Goal: Task Accomplishment & Management: Use online tool/utility

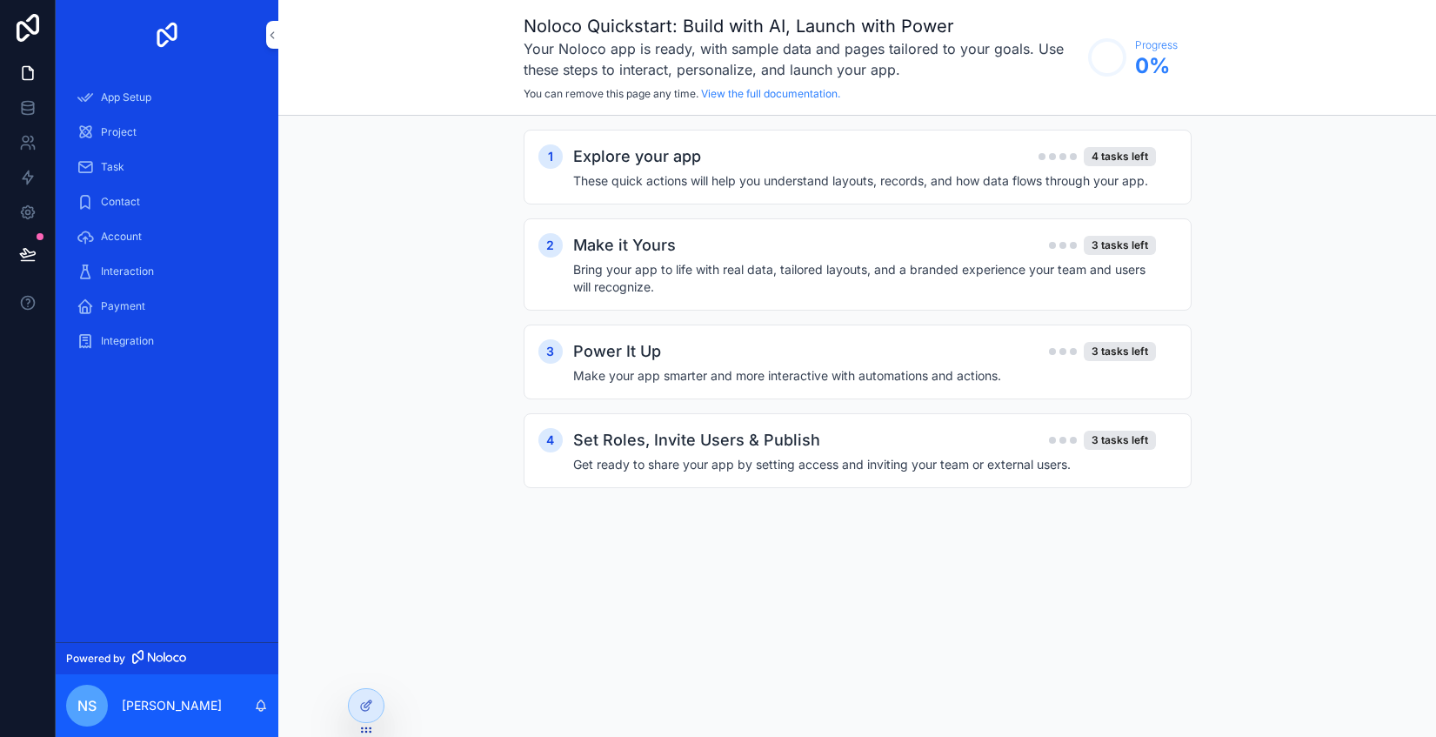
click at [918, 191] on div "1 Explore your app 4 tasks left These quick actions will help you understand la…" at bounding box center [858, 167] width 668 height 75
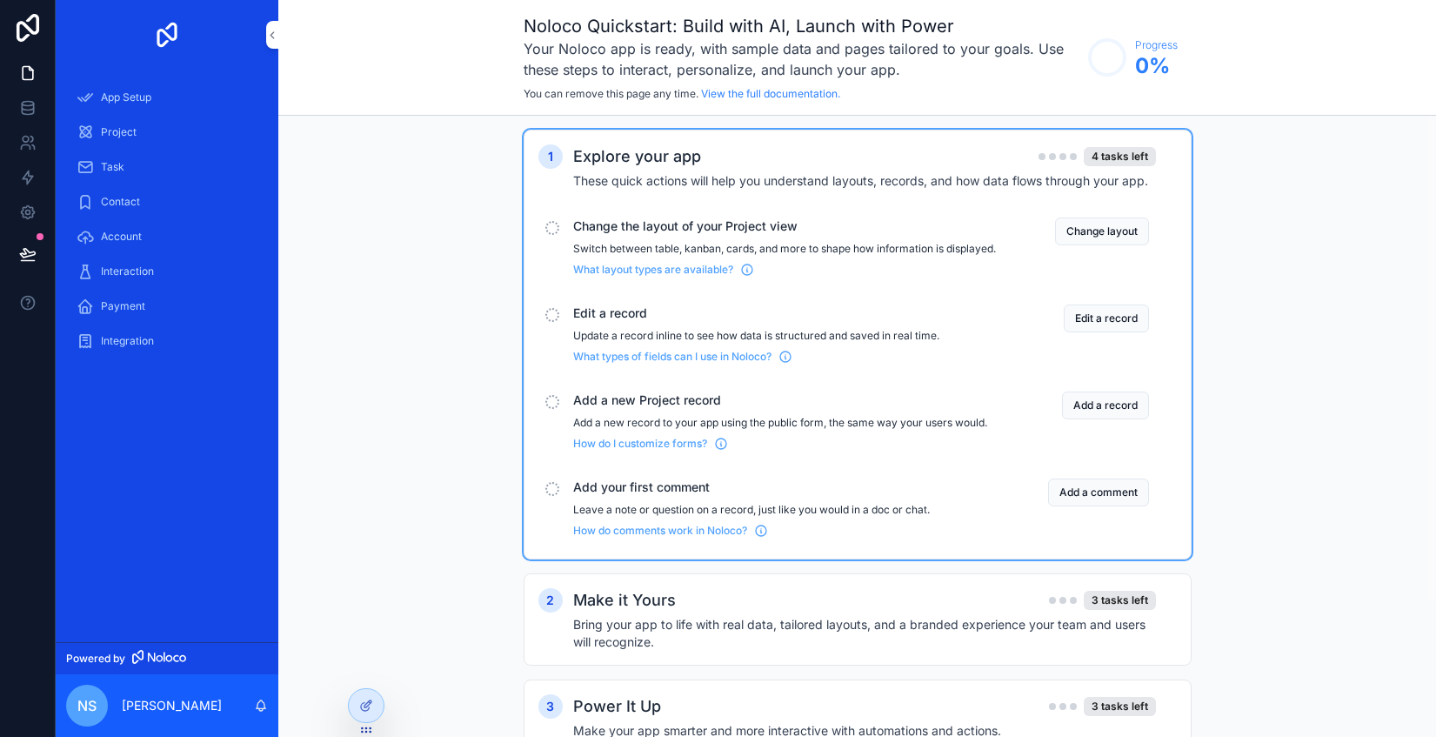
click at [1084, 232] on button "Change layout" at bounding box center [1102, 231] width 94 height 28
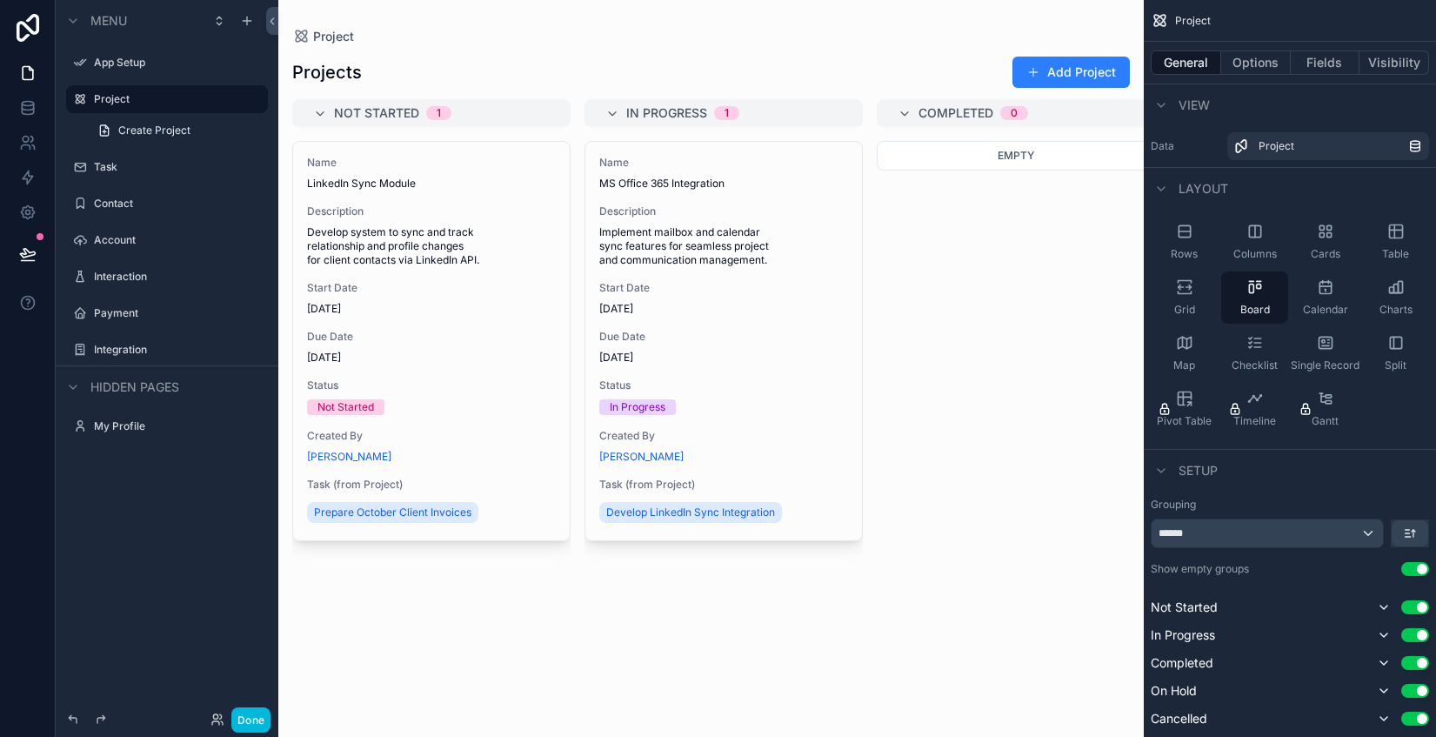
click at [1176, 292] on icon "scrollable content" at bounding box center [1184, 286] width 17 height 17
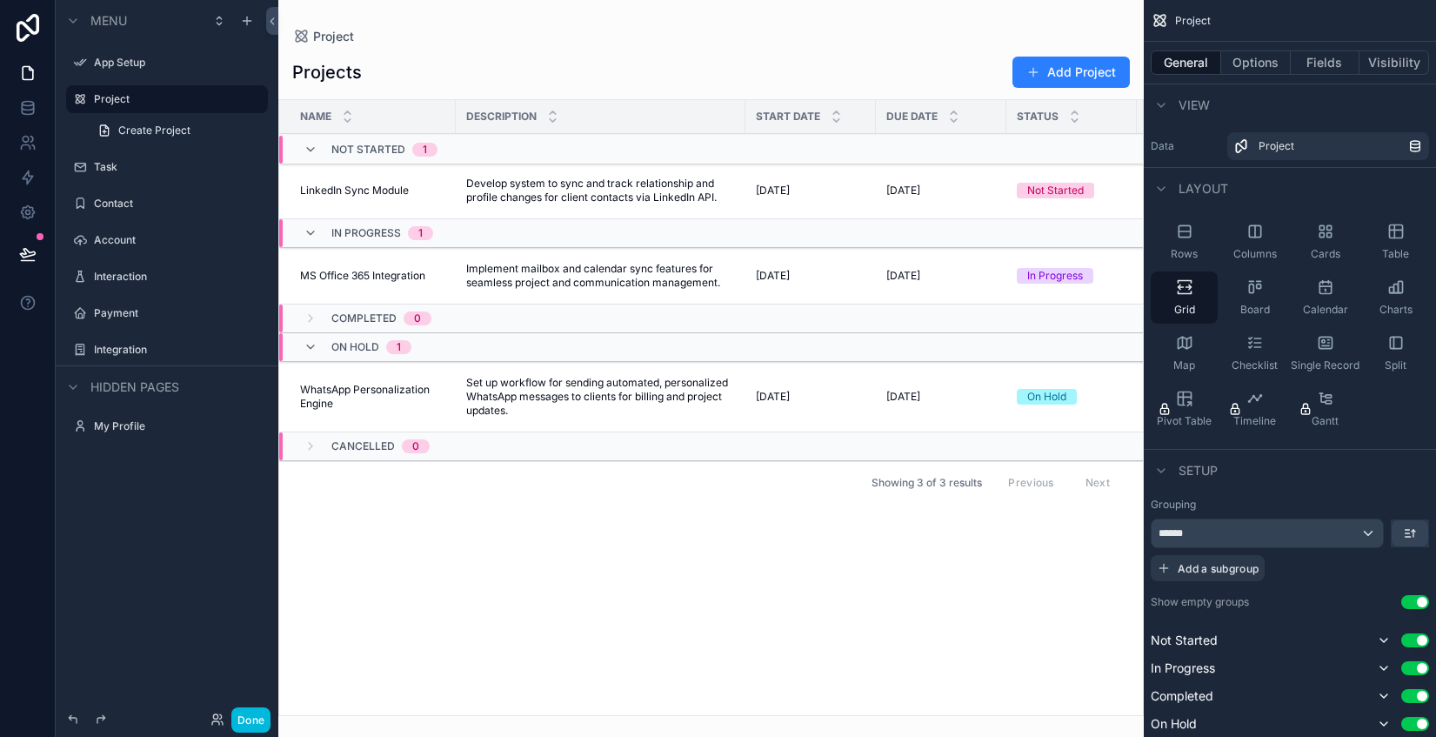
click at [1260, 296] on div "Board" at bounding box center [1254, 297] width 67 height 52
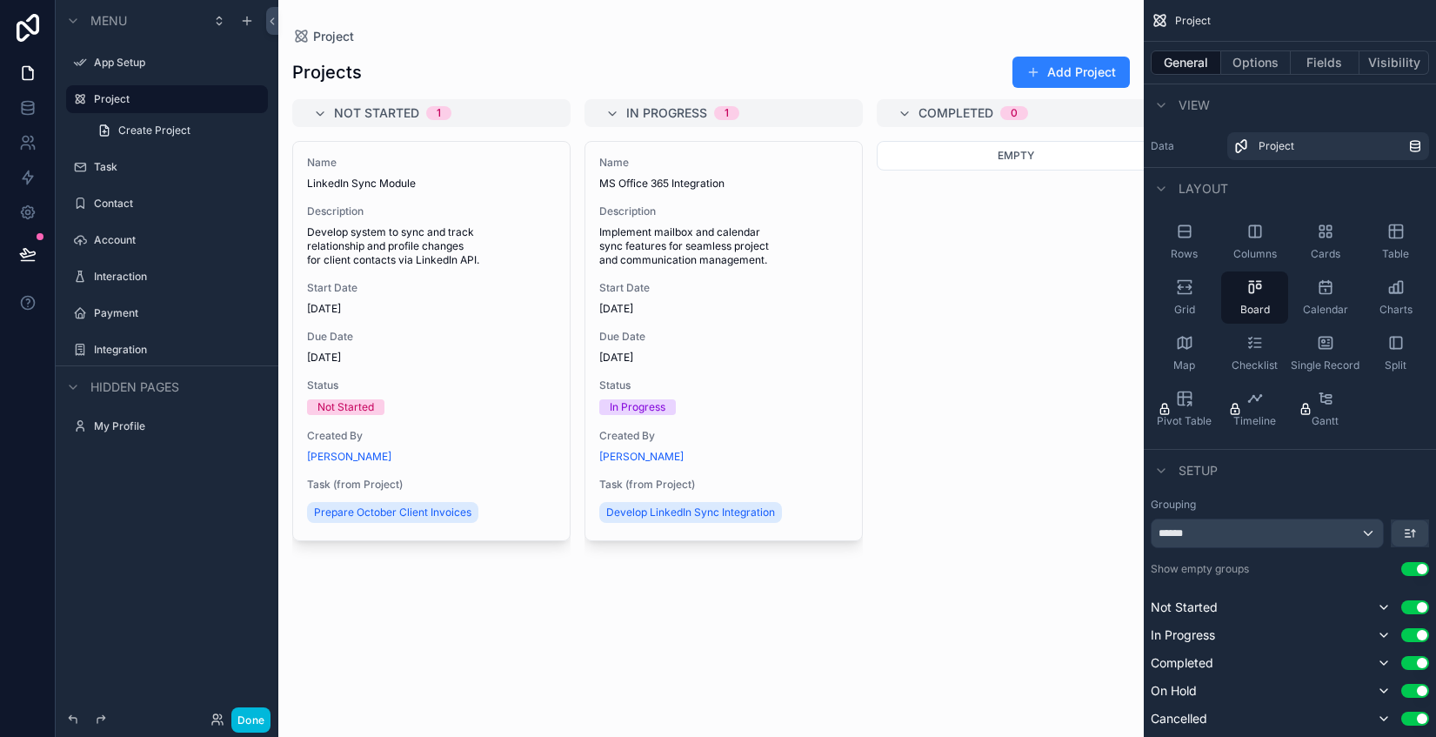
click at [252, 727] on button "Done" at bounding box center [250, 719] width 39 height 25
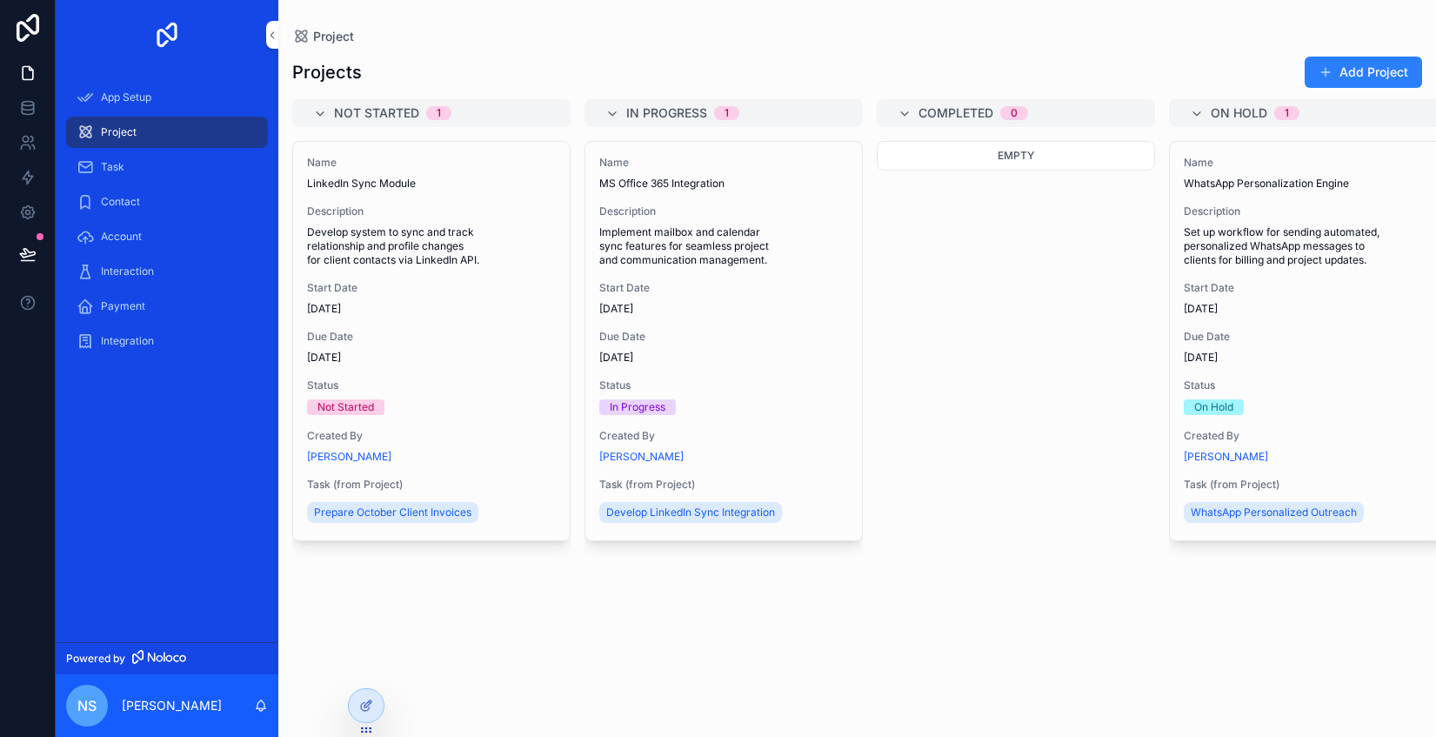
click at [117, 165] on span "Task" at bounding box center [112, 167] width 23 height 14
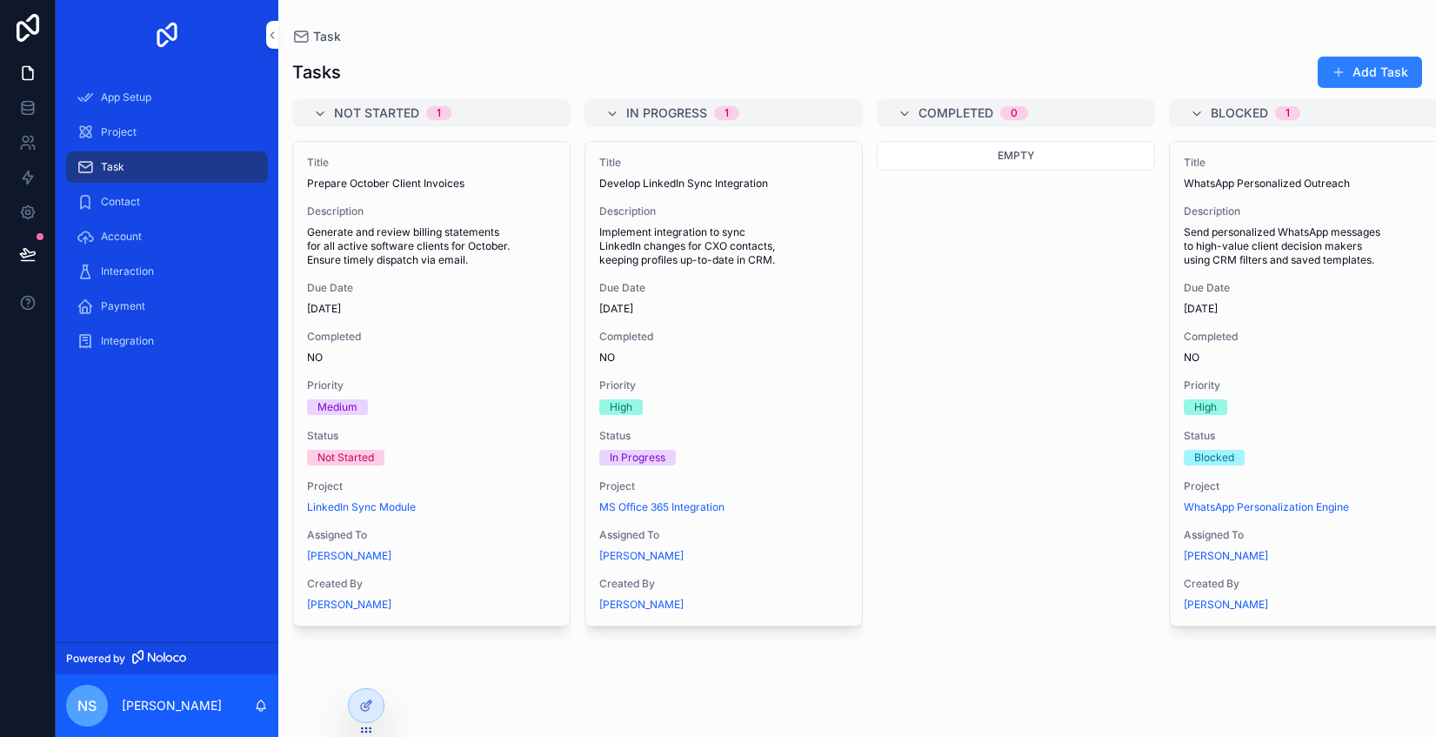
click at [113, 209] on div "Contact" at bounding box center [167, 202] width 181 height 28
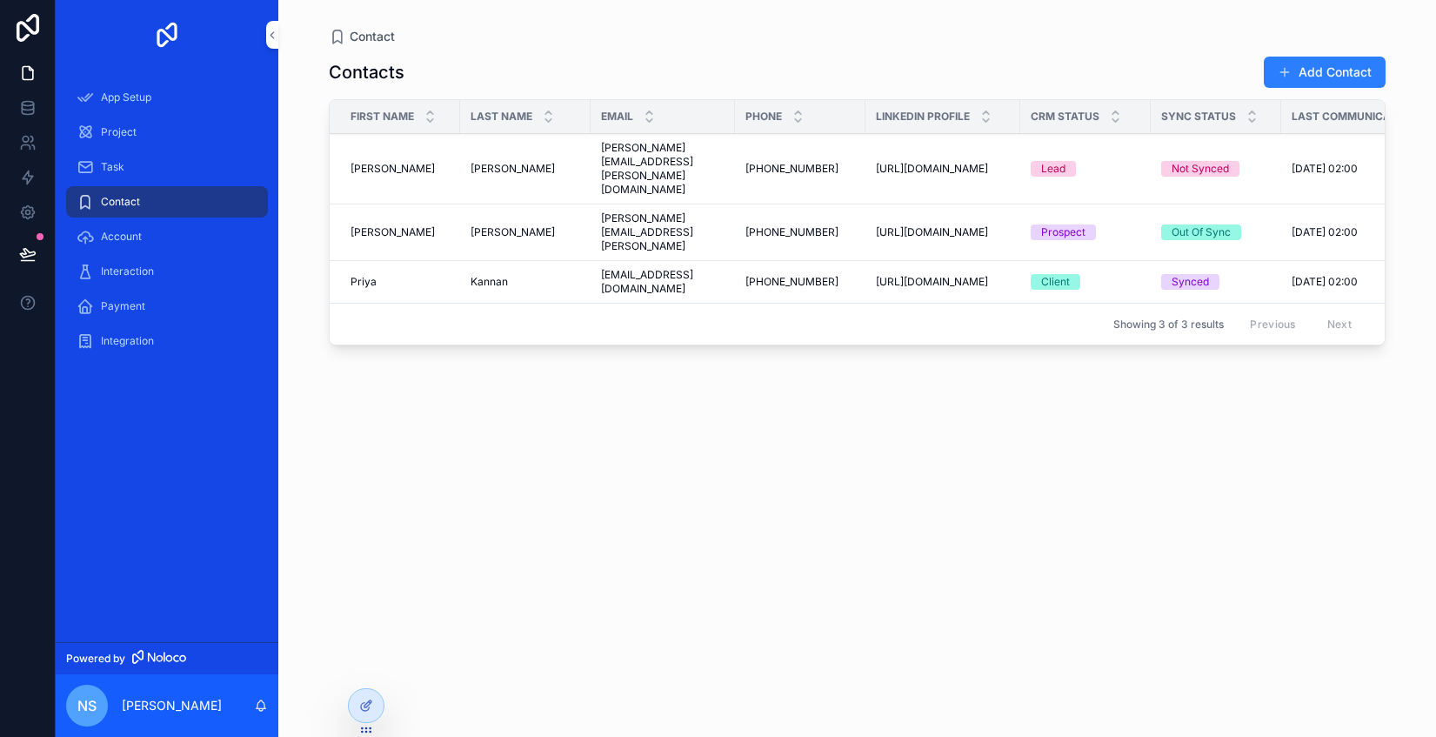
click at [501, 275] on span "Kannan" at bounding box center [489, 282] width 37 height 14
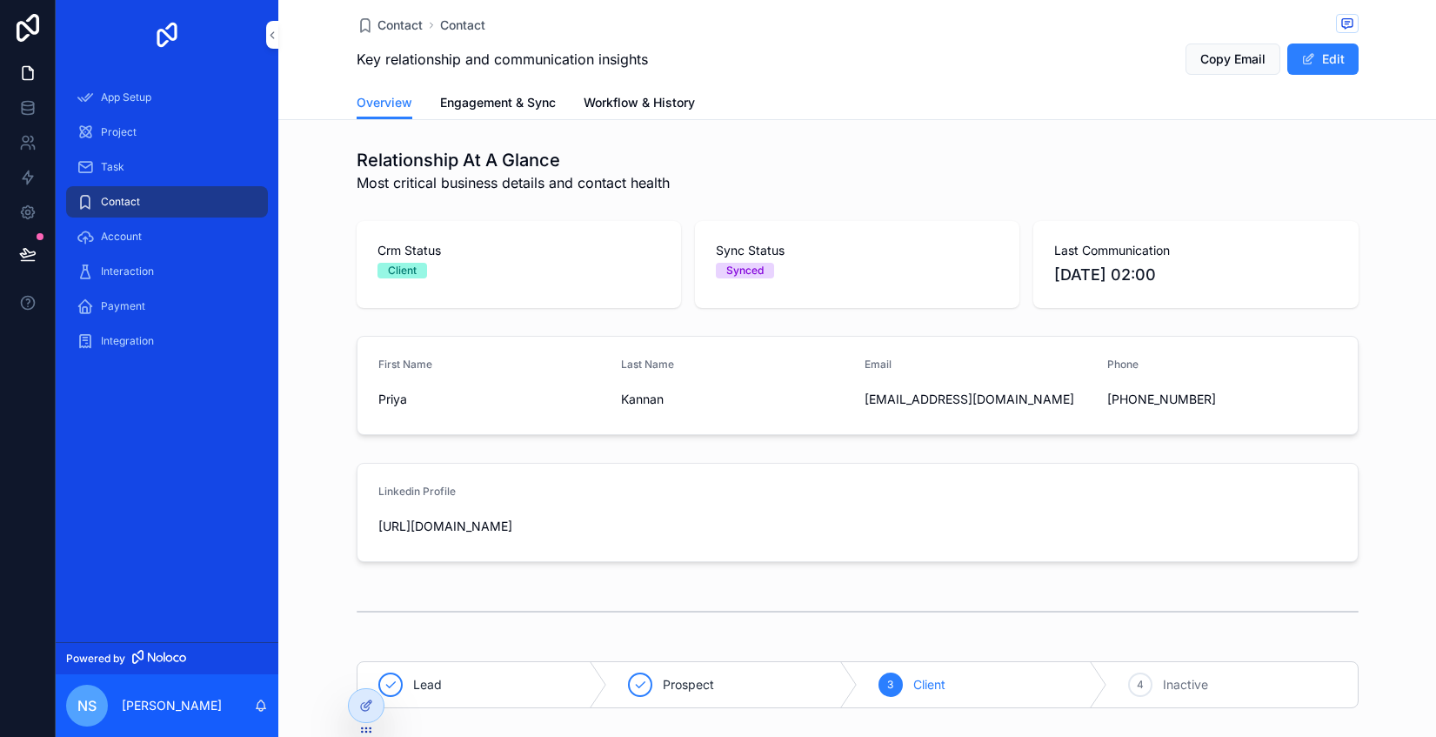
scroll to position [90, 0]
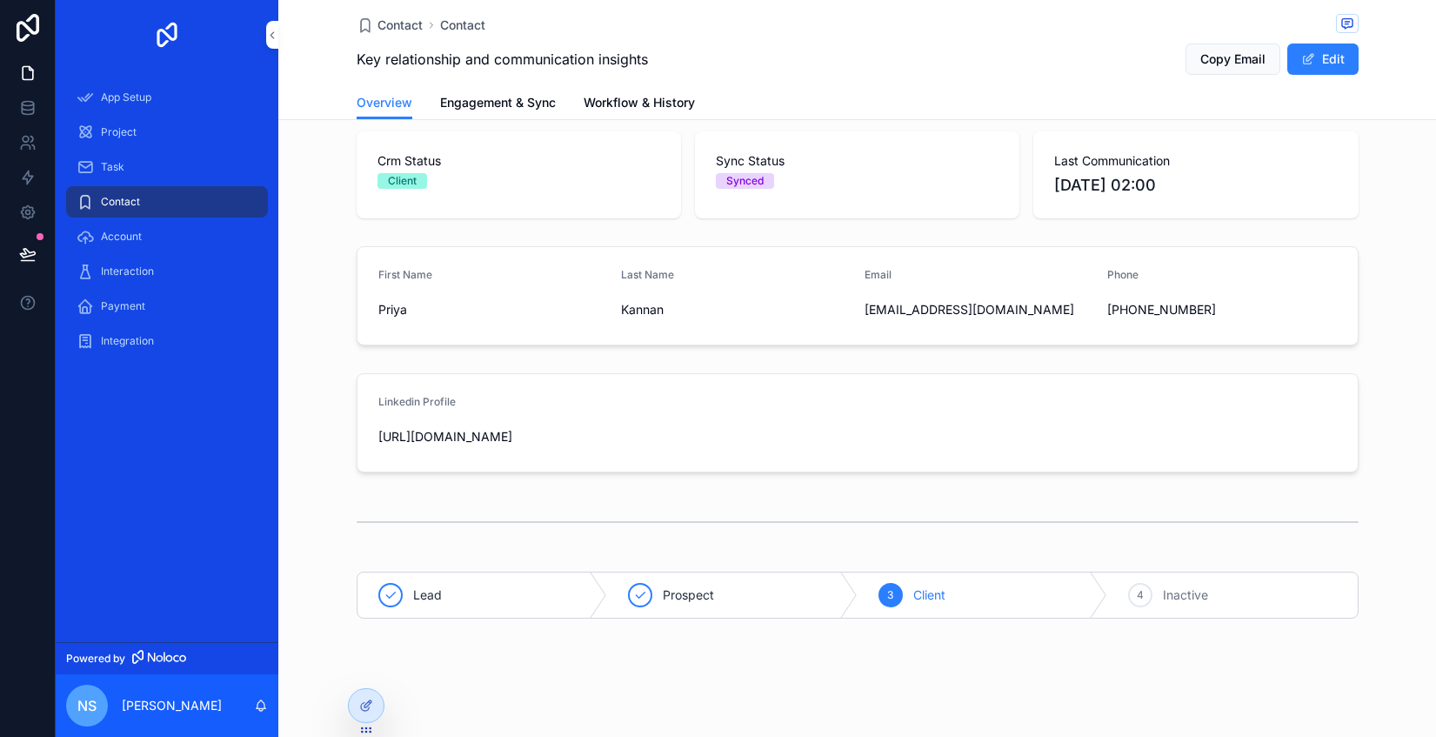
click at [504, 438] on span "[URL][DOMAIN_NAME]" at bounding box center [493, 436] width 230 height 17
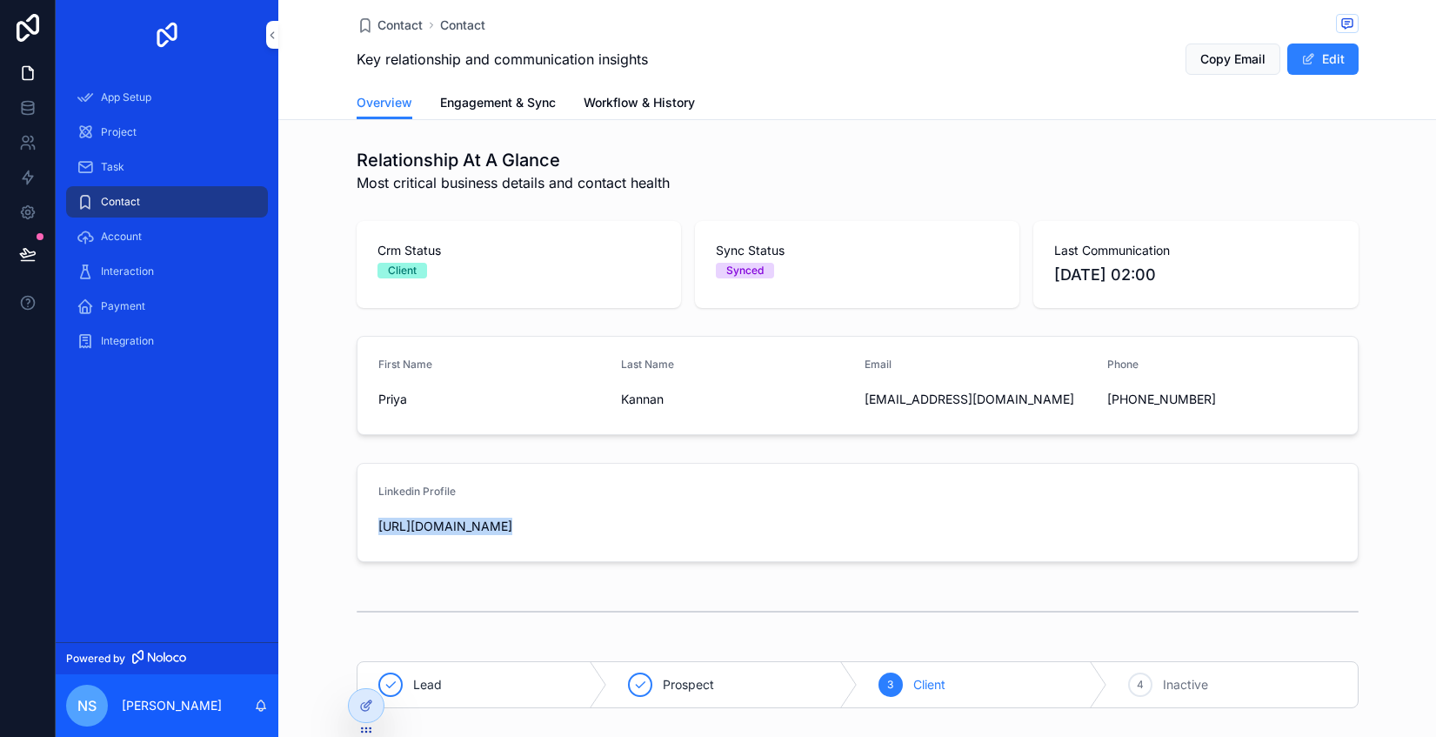
click at [171, 246] on div "Account" at bounding box center [167, 237] width 181 height 28
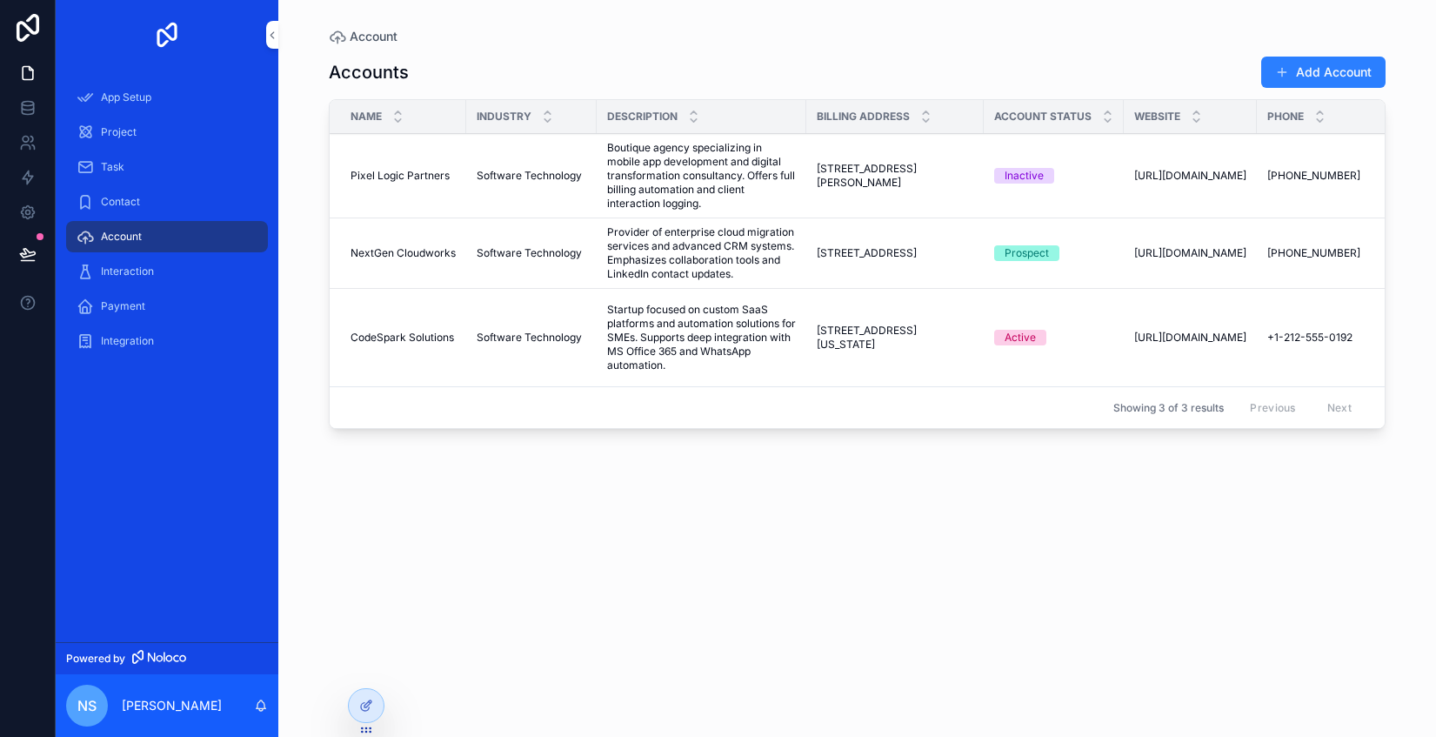
click at [173, 278] on div "Interaction" at bounding box center [167, 271] width 181 height 28
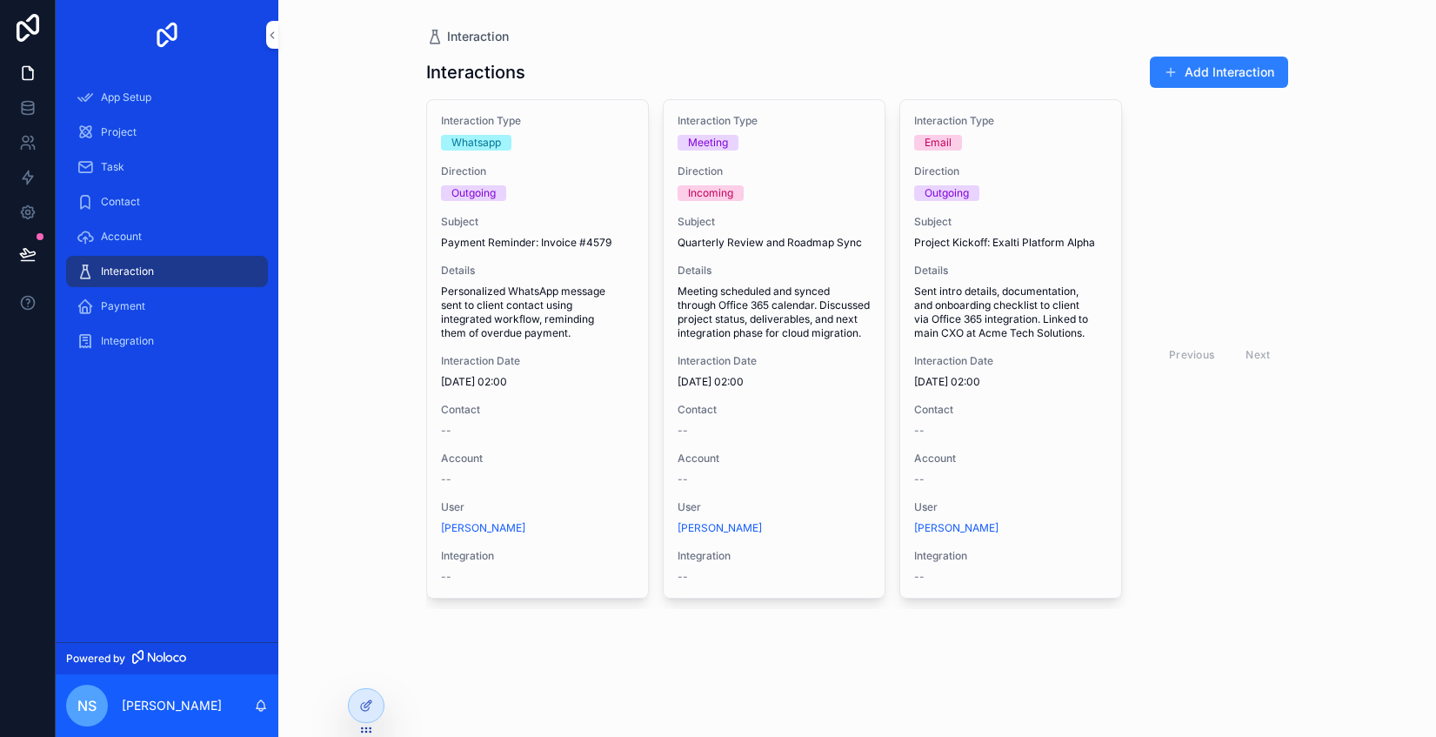
click at [173, 312] on div "Payment" at bounding box center [167, 306] width 181 height 28
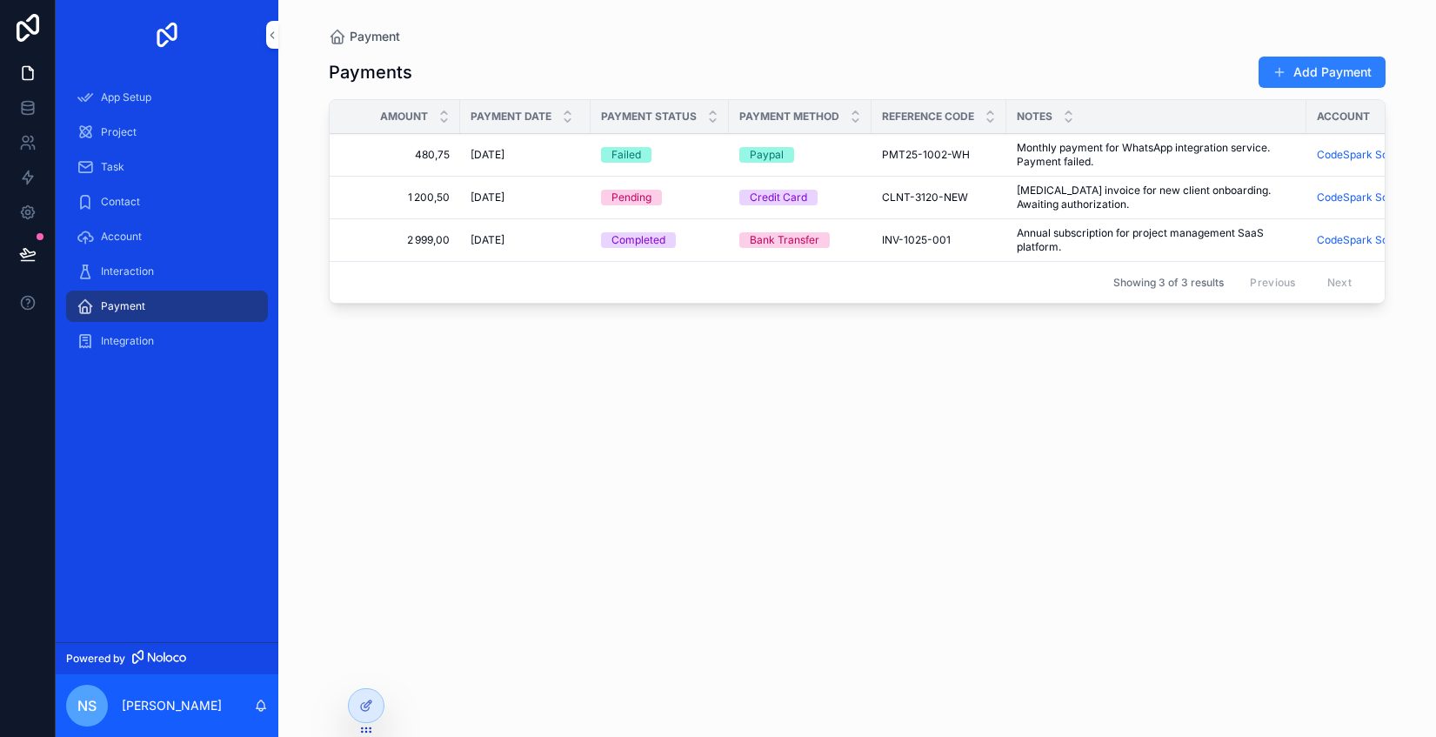
click at [169, 335] on div "Integration" at bounding box center [167, 341] width 181 height 28
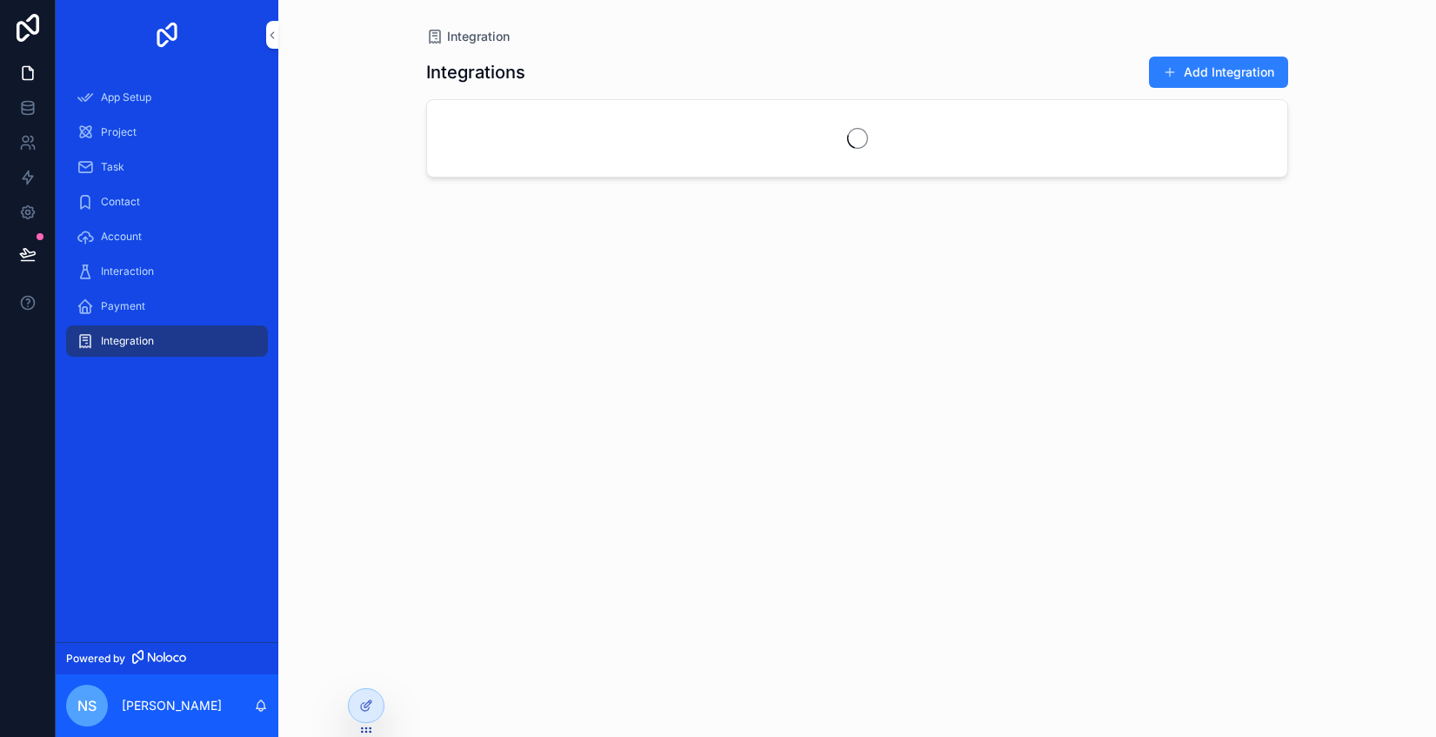
click at [1188, 77] on button "Add Integration" at bounding box center [1218, 72] width 139 height 31
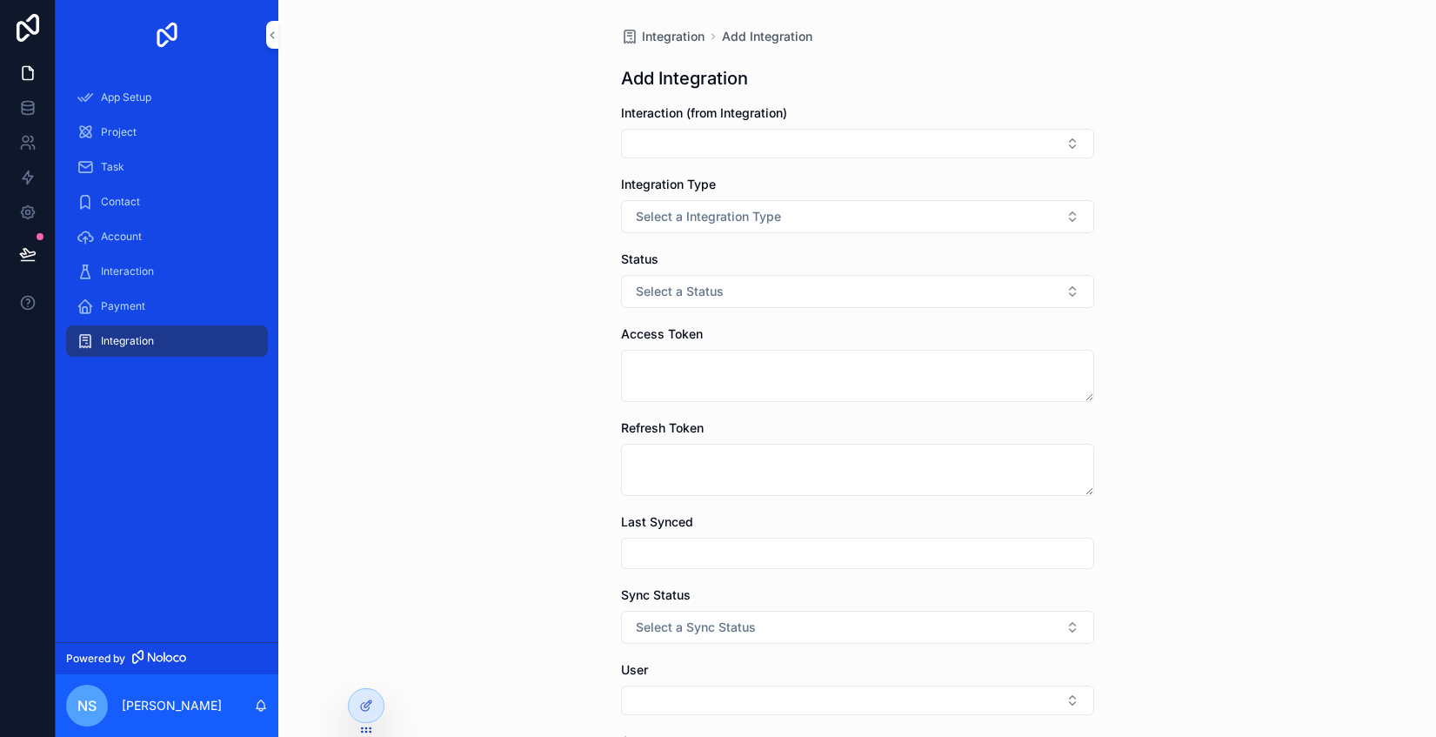
click at [854, 146] on button "Select Button" at bounding box center [857, 144] width 473 height 30
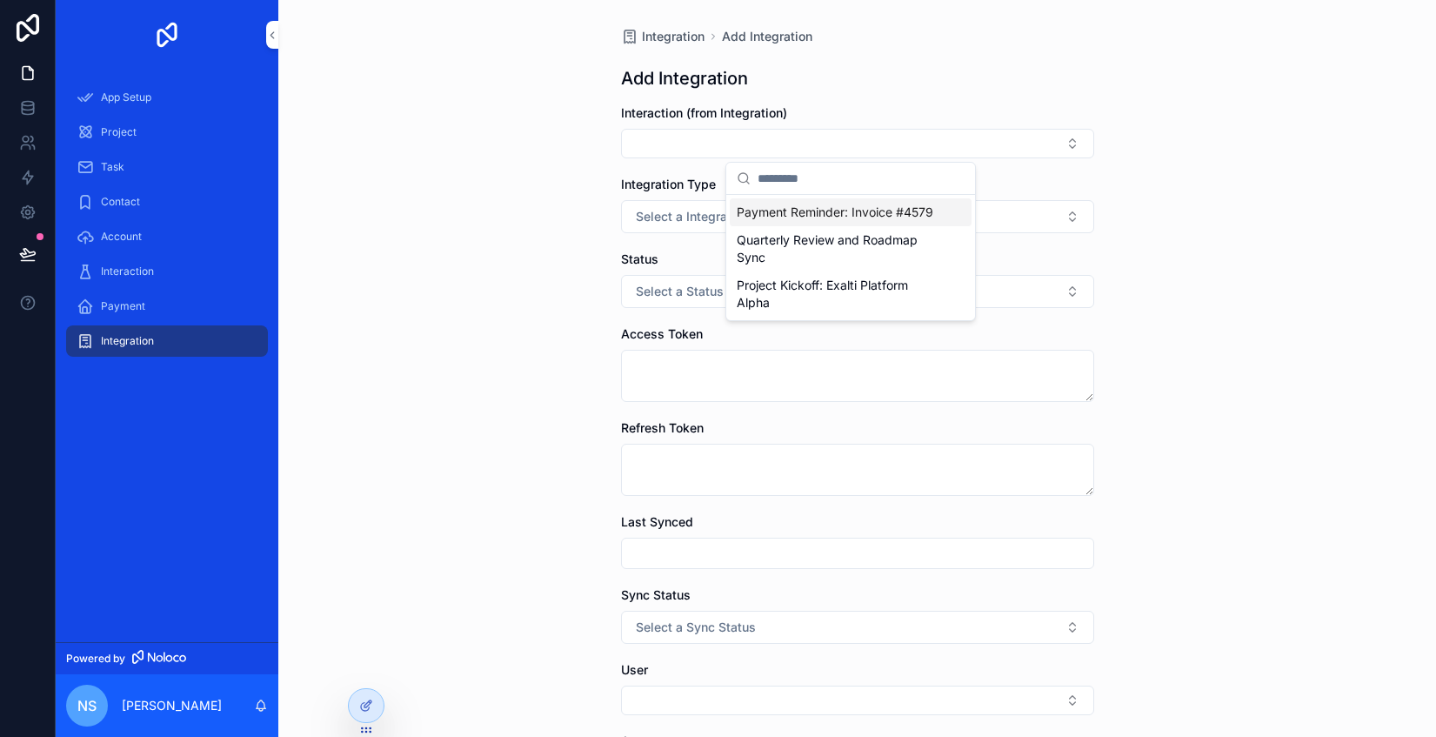
click at [1063, 148] on button "Select Button" at bounding box center [857, 144] width 473 height 30
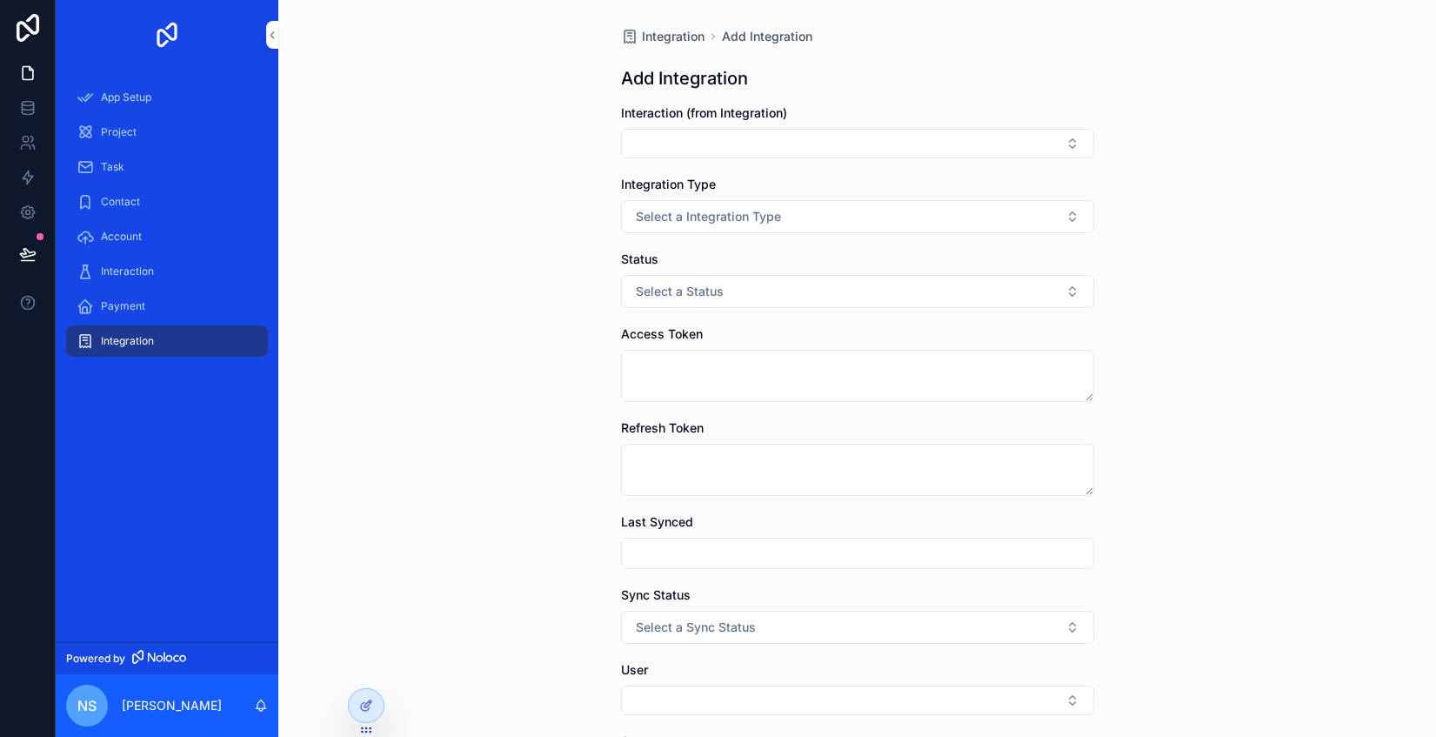
click at [1063, 148] on button "Select Button" at bounding box center [857, 144] width 473 height 30
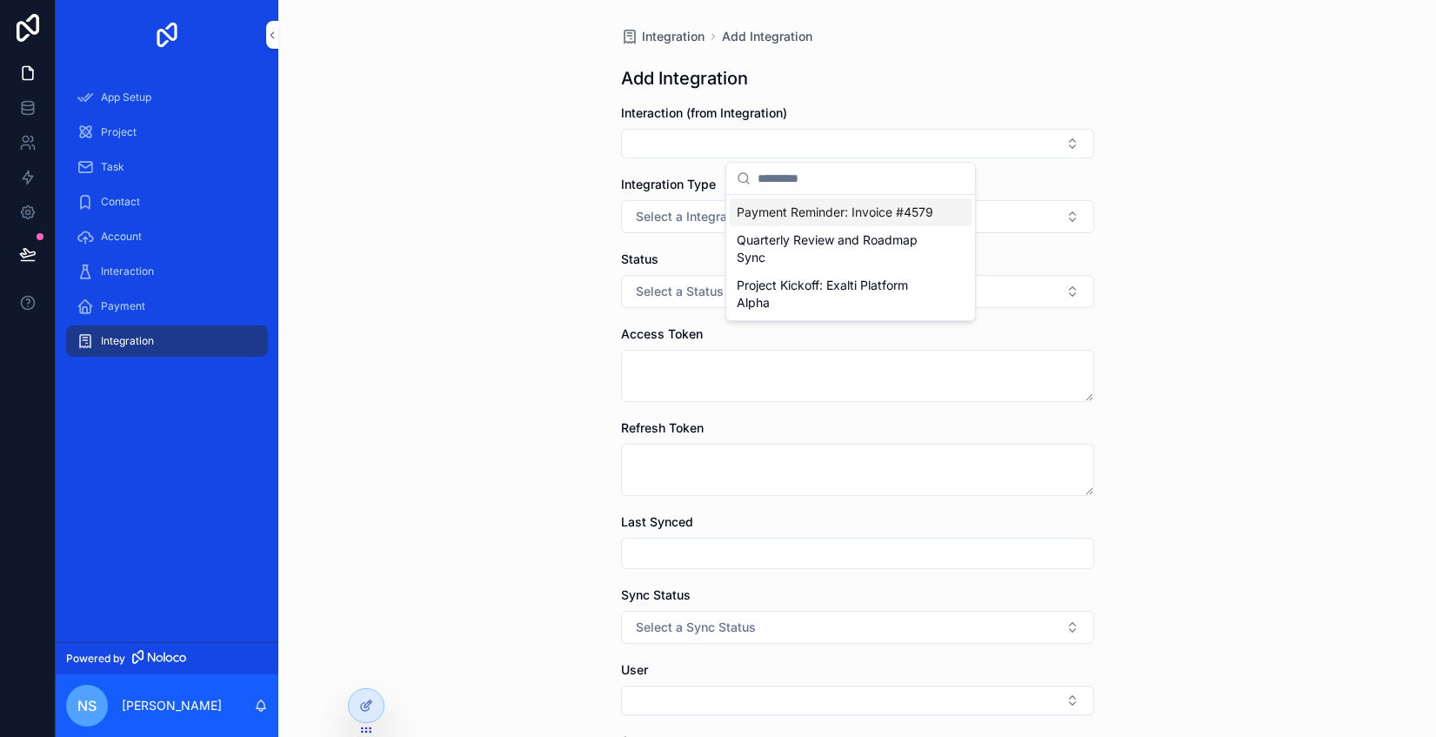
click at [891, 214] on span "Payment Reminder: Invoice #4579" at bounding box center [835, 212] width 197 height 17
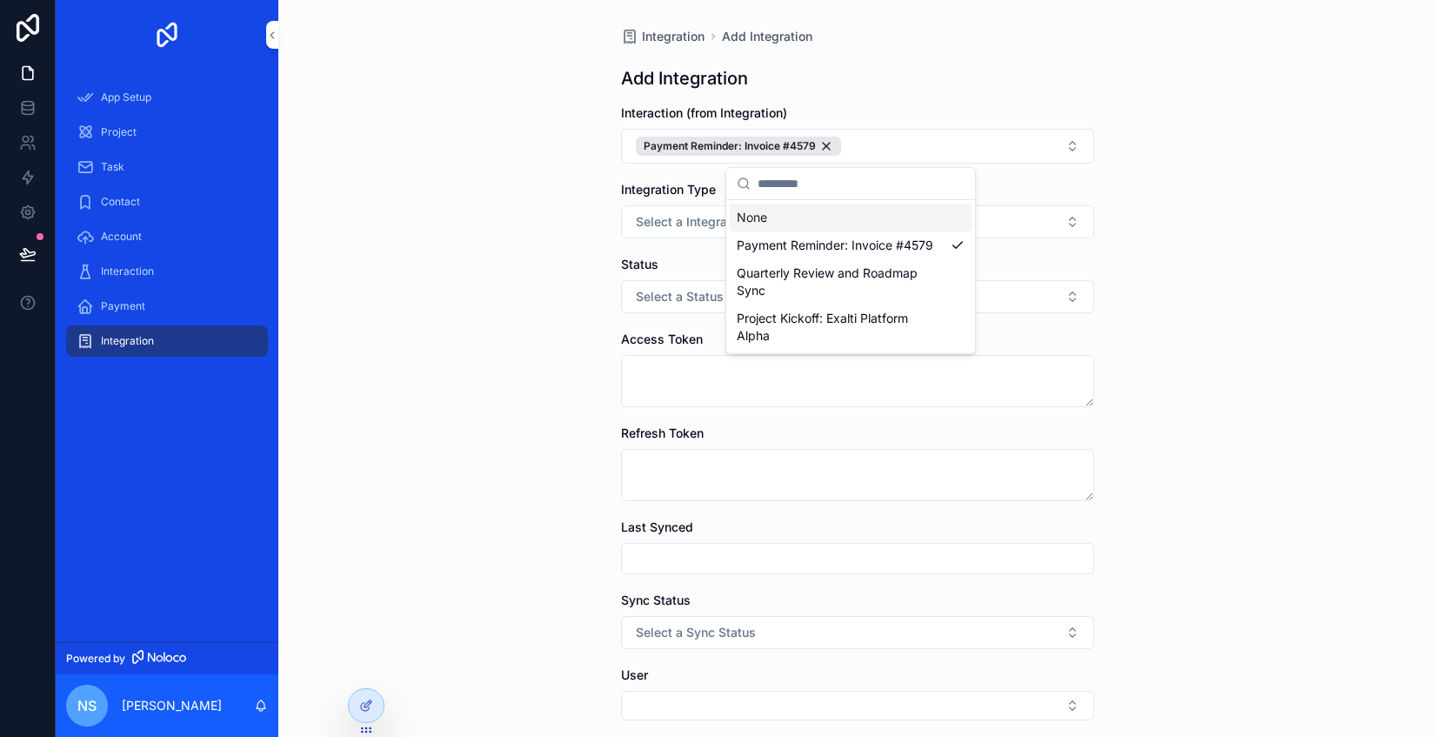
click at [825, 149] on div "Payment Reminder: Invoice #4579" at bounding box center [738, 146] width 205 height 19
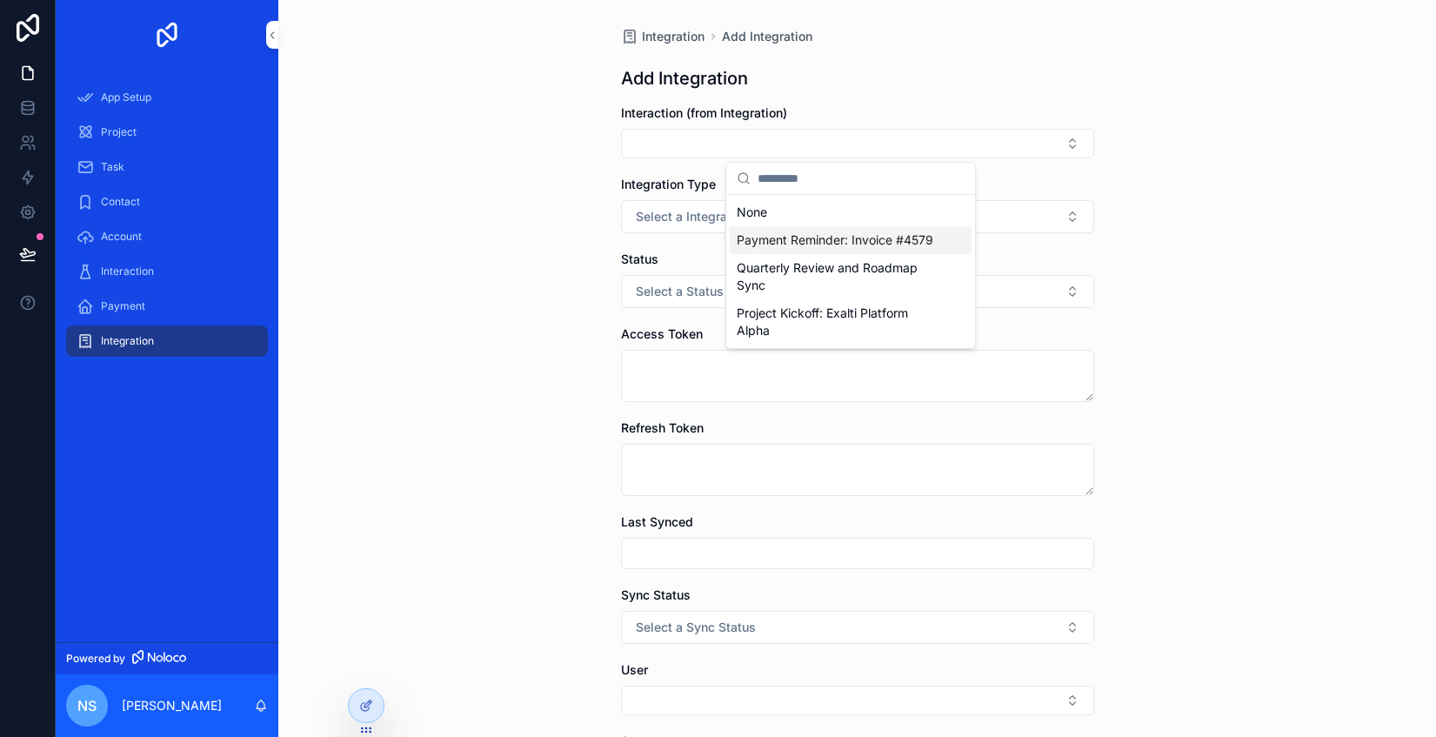
click at [1209, 299] on div "Integration Add Integration Add Integration Interaction (from Integration) Inte…" at bounding box center [857, 368] width 1158 height 737
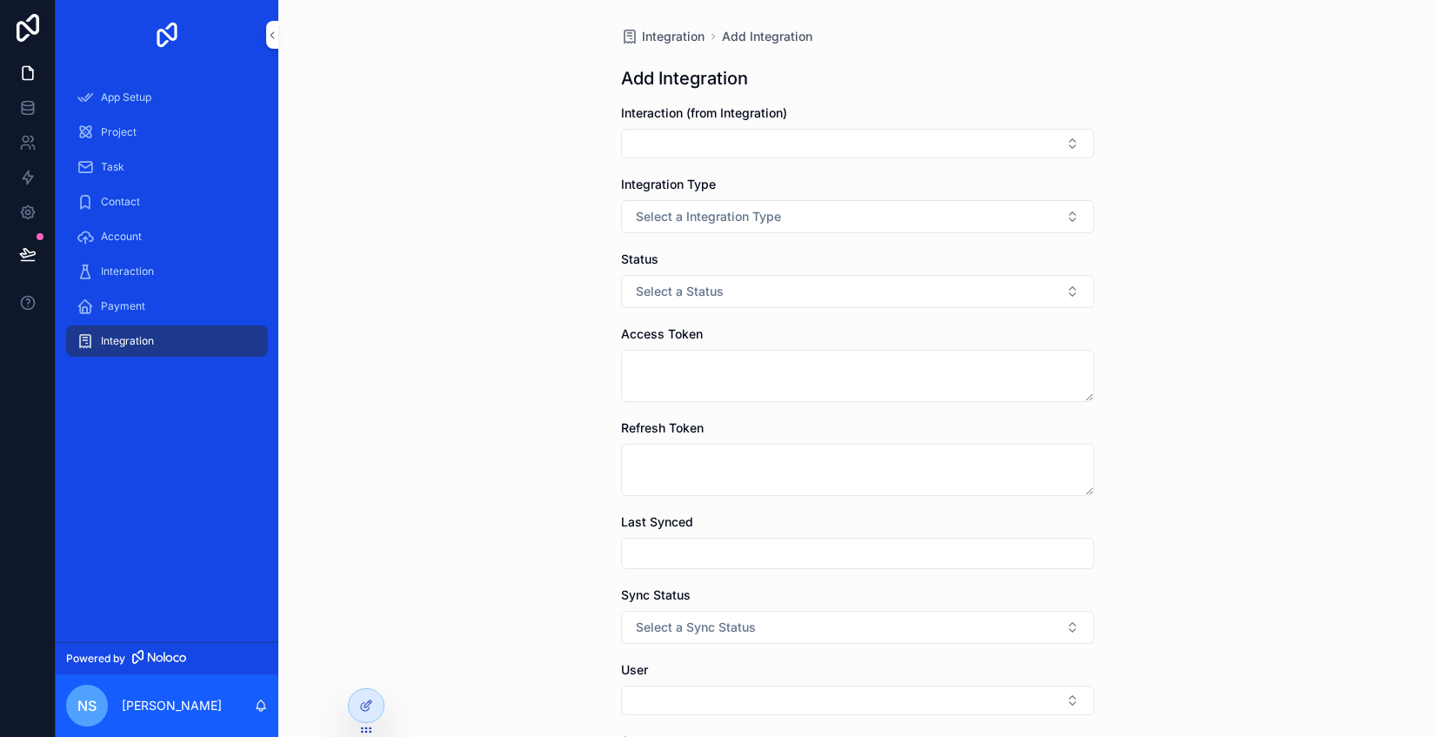
click at [781, 213] on button "Select a Integration Type" at bounding box center [857, 216] width 473 height 33
click at [186, 698] on p "[PERSON_NAME]" at bounding box center [172, 705] width 100 height 17
click at [186, 375] on div "App Setup Project Task Contact Account Interaction Payment Integration" at bounding box center [167, 225] width 223 height 310
click at [131, 103] on span "App Setup" at bounding box center [126, 97] width 50 height 14
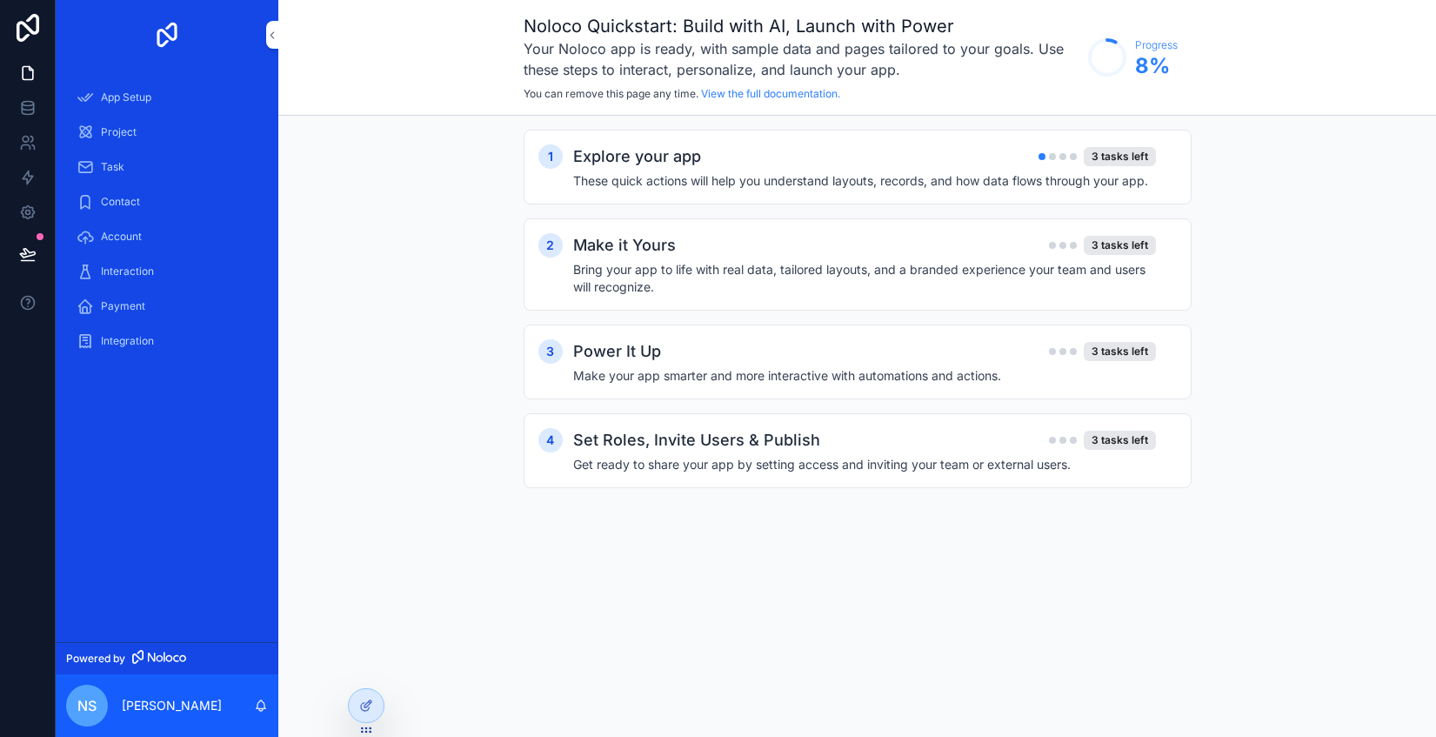
click at [893, 271] on h4 "Bring your app to life with real data, tailored layouts, and a branded experien…" at bounding box center [864, 278] width 583 height 35
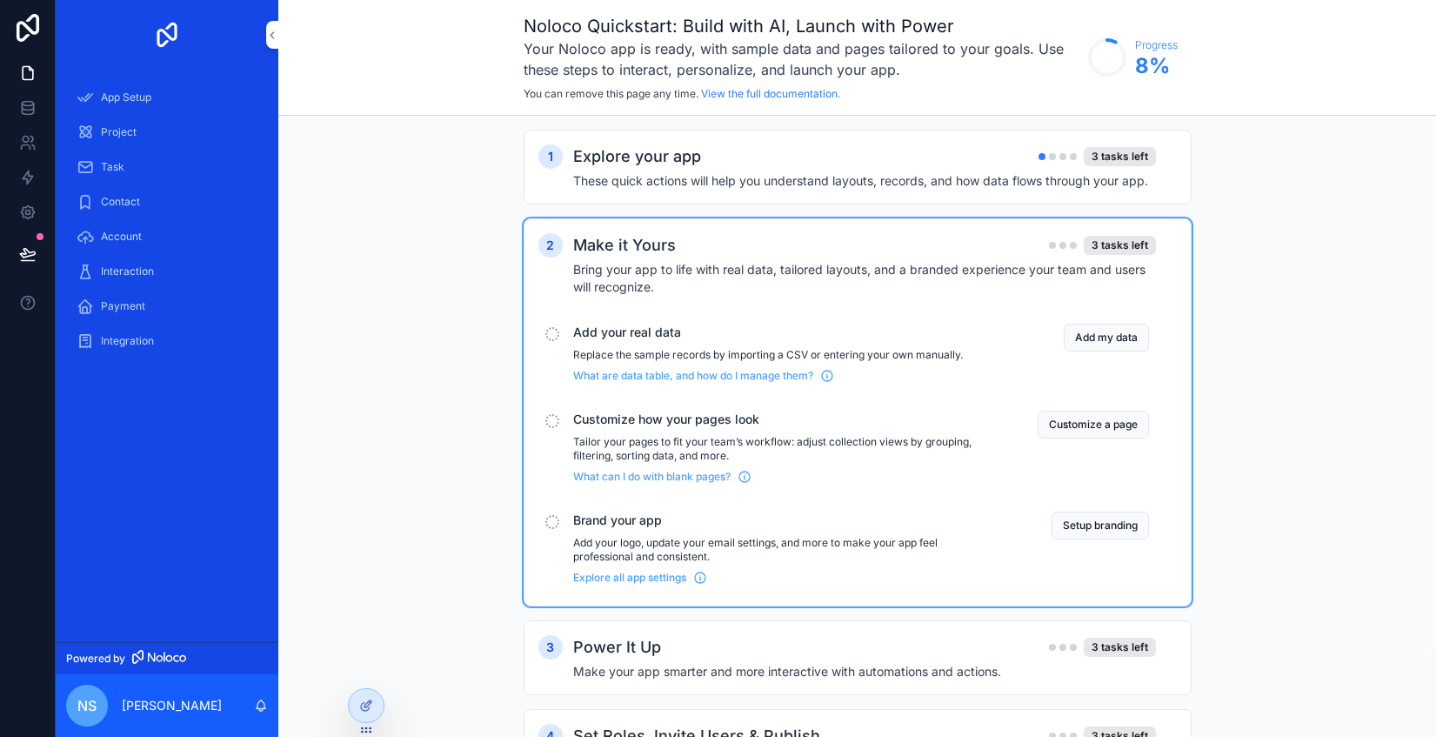
click at [1086, 431] on button "Customize a page" at bounding box center [1093, 425] width 111 height 28
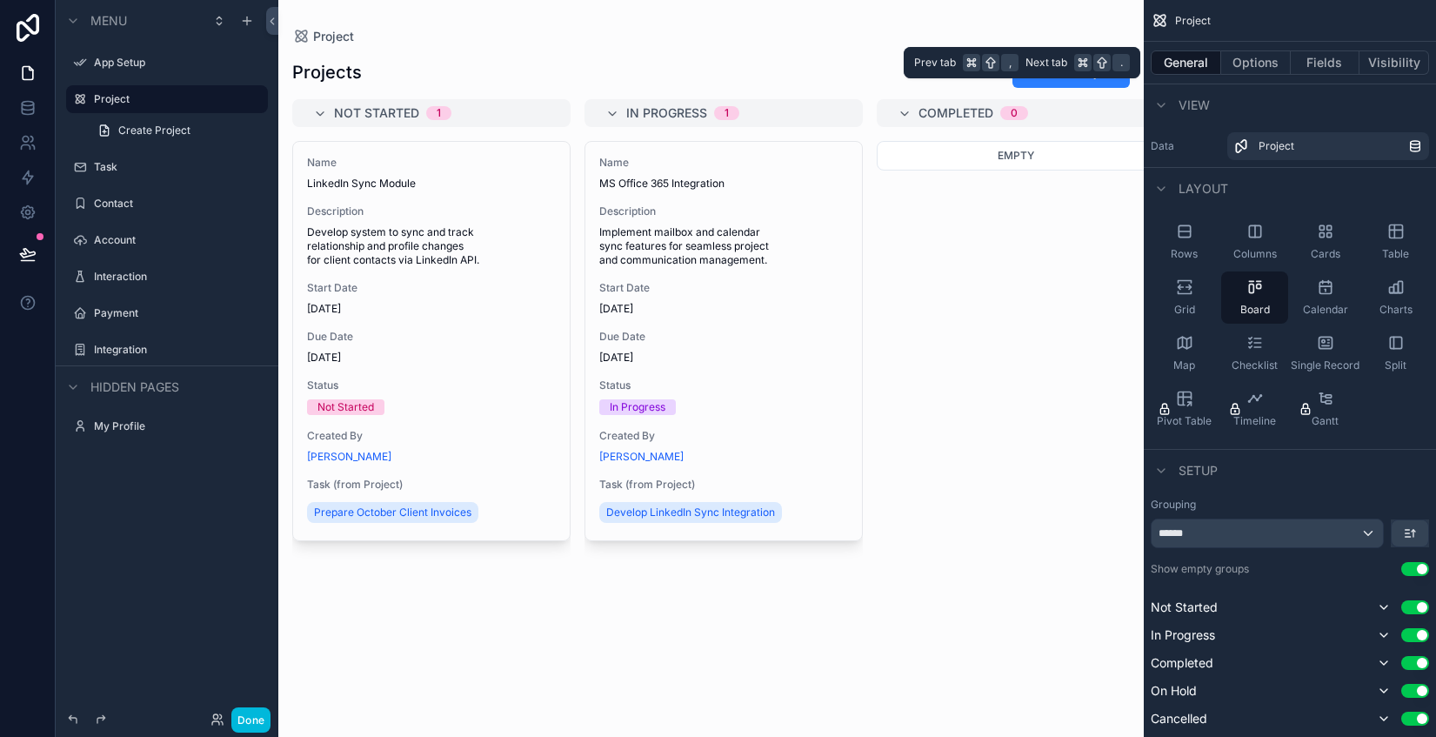
click at [1263, 63] on button "Options" at bounding box center [1256, 62] width 70 height 24
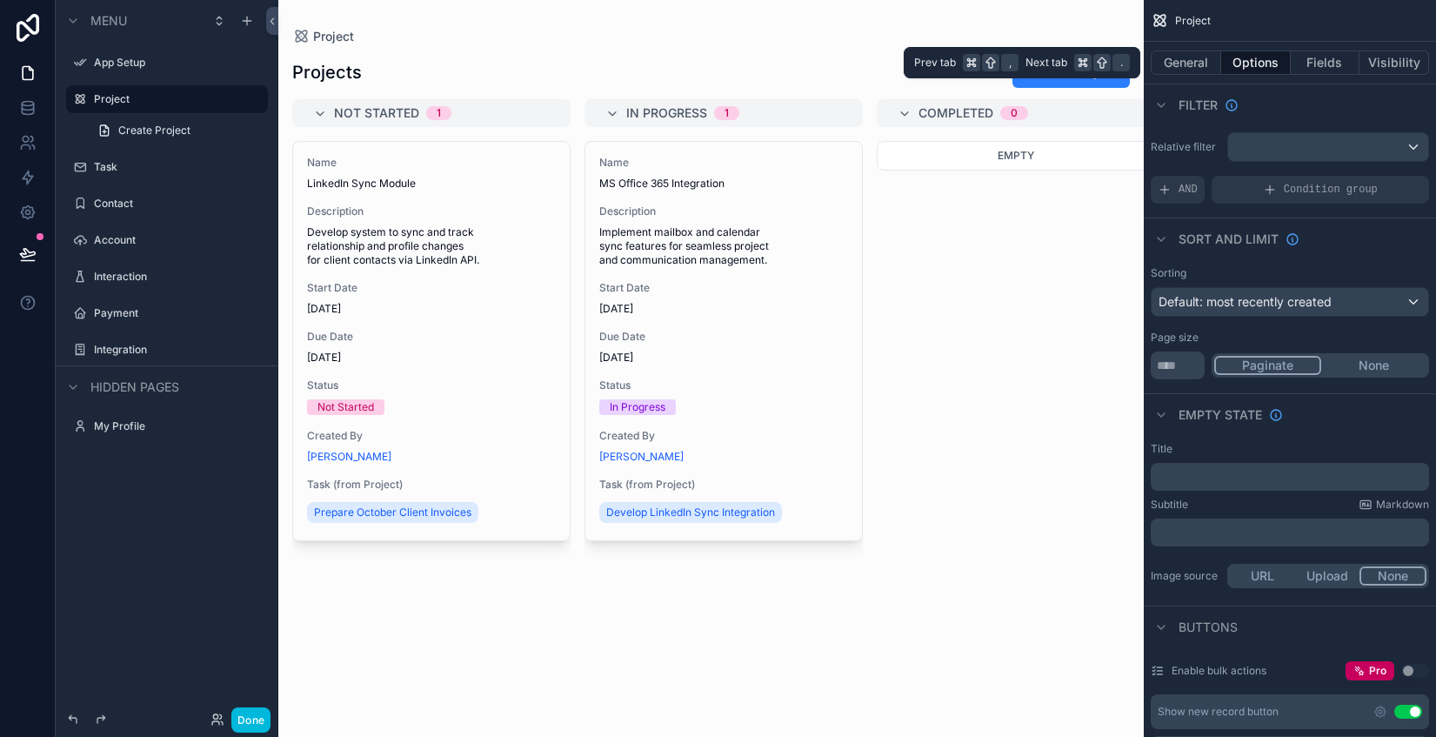
click at [1316, 62] on button "Fields" at bounding box center [1326, 62] width 70 height 24
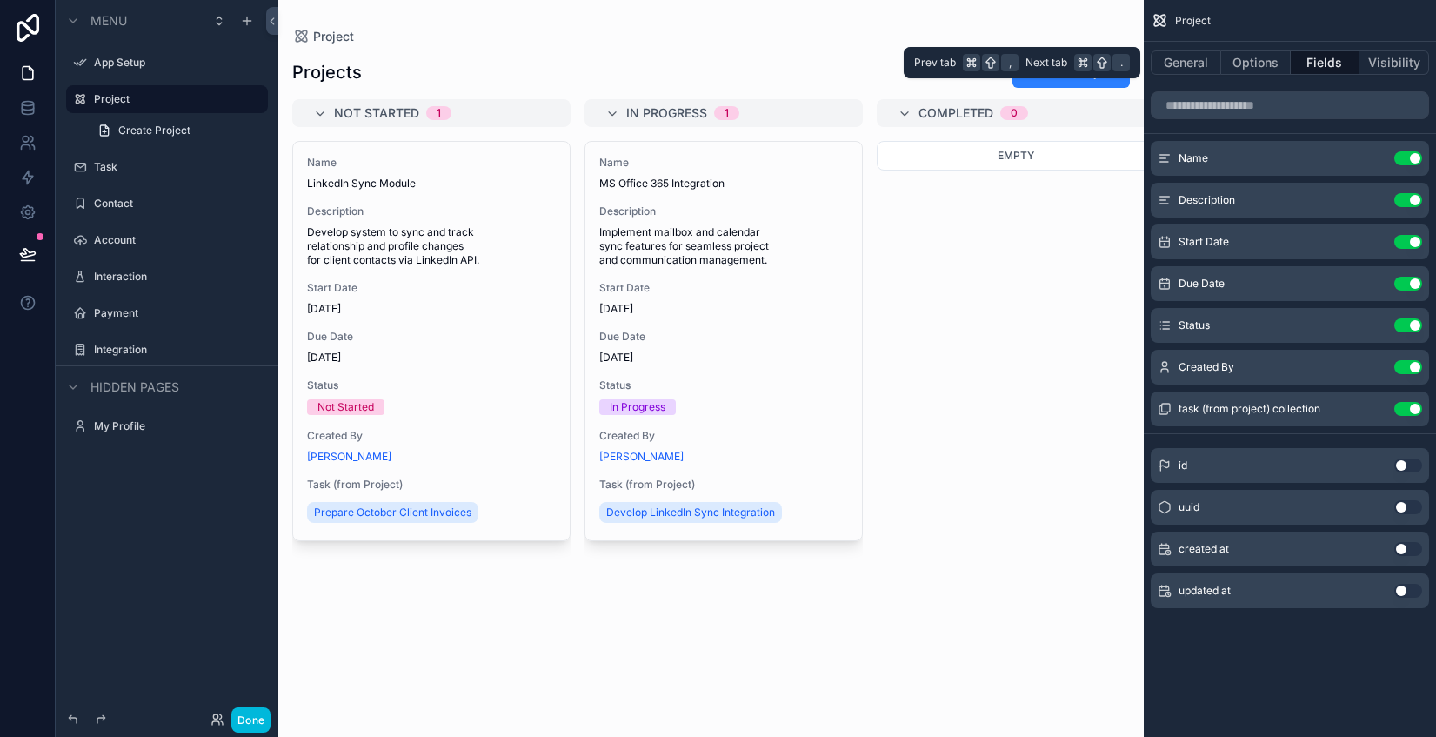
click at [1387, 60] on button "Visibility" at bounding box center [1395, 62] width 70 height 24
